Goal: Task Accomplishment & Management: Manage account settings

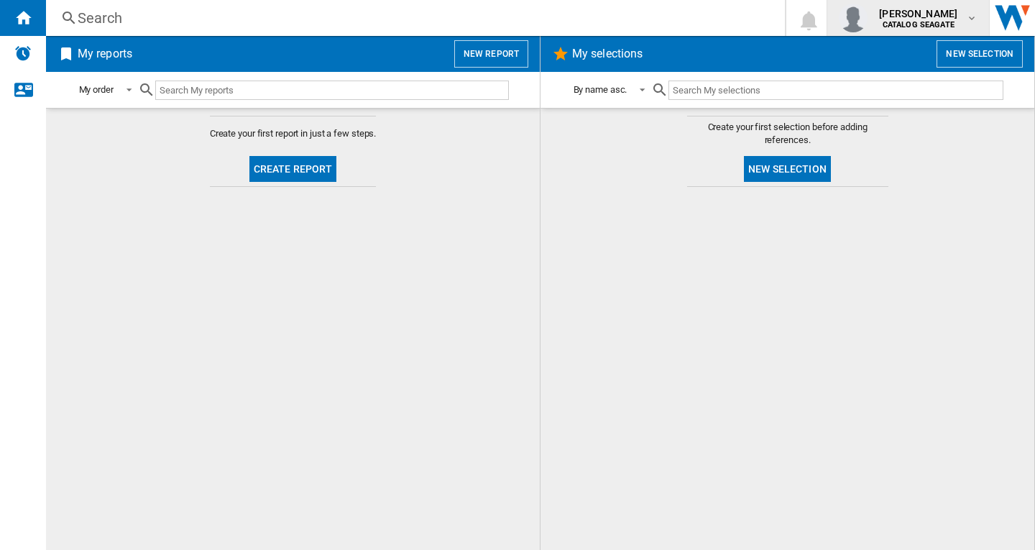
click at [925, 11] on span "sansan leung" at bounding box center [918, 13] width 78 height 14
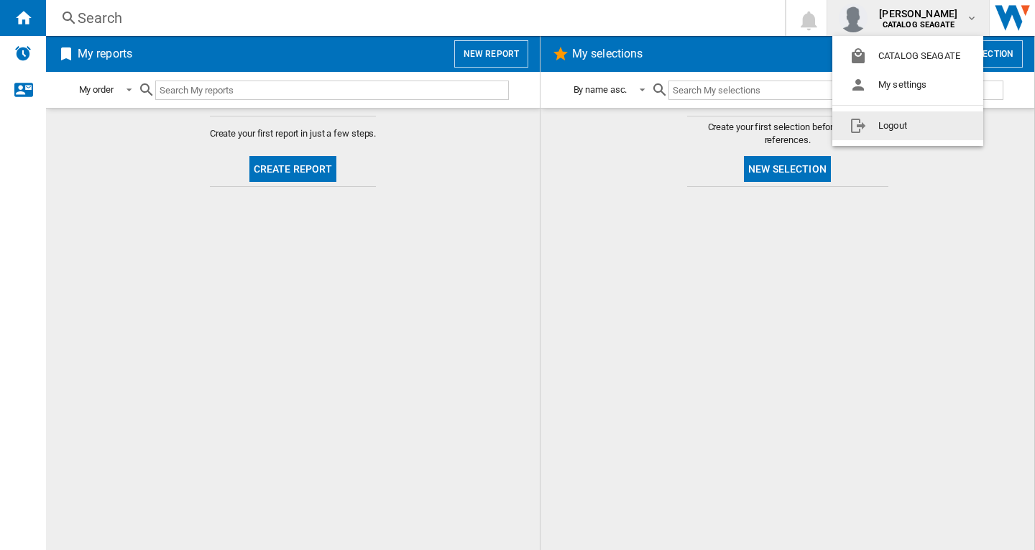
click at [906, 133] on button "Logout" at bounding box center [908, 125] width 151 height 29
